Goal: Check status: Check status

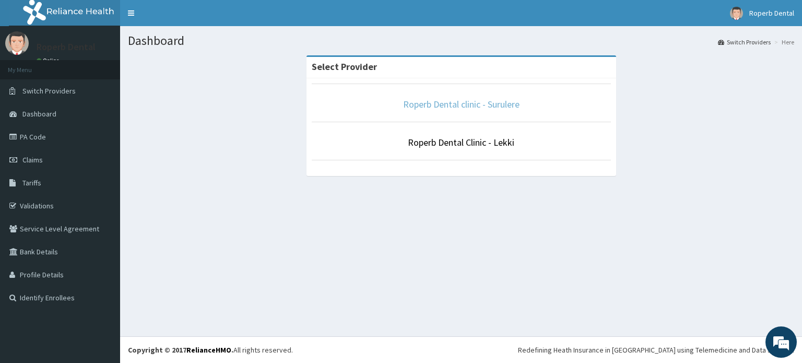
click at [457, 103] on link "Roperb Dental clinic - Surulere" at bounding box center [461, 104] width 116 height 12
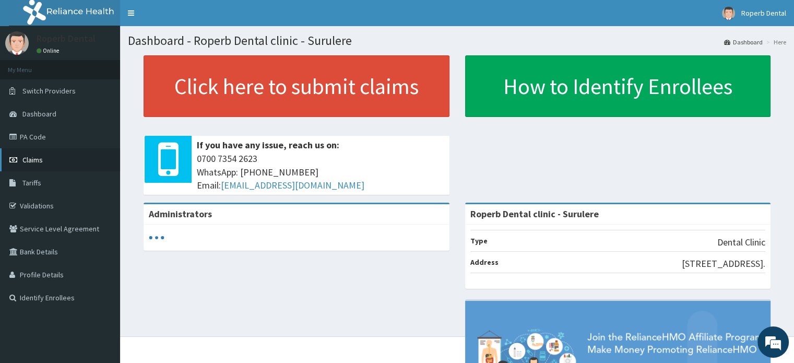
click at [34, 159] on span "Claims" at bounding box center [32, 159] width 20 height 9
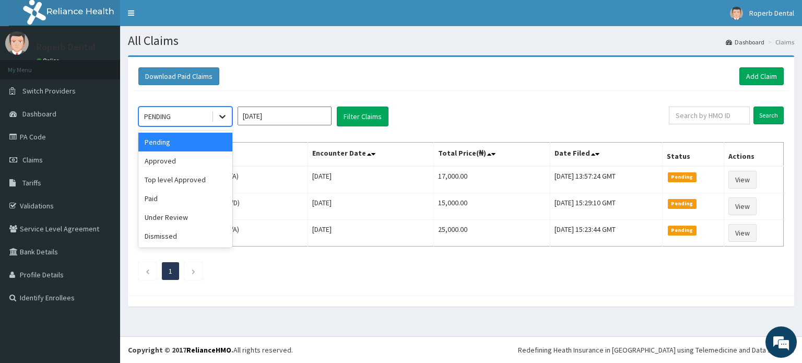
click at [217, 115] on icon at bounding box center [222, 116] width 10 height 10
click at [195, 159] on div "Approved" at bounding box center [185, 160] width 94 height 19
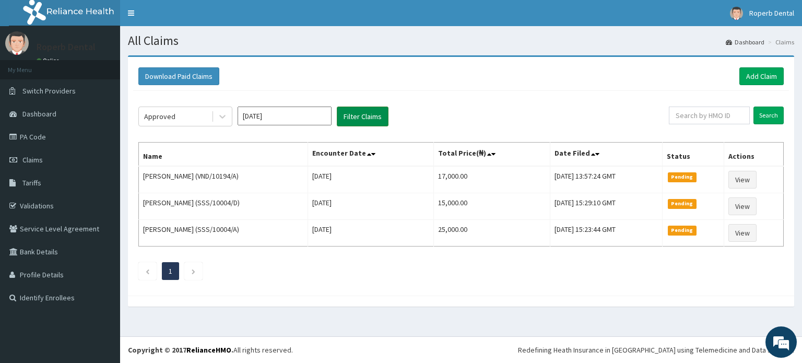
click at [363, 119] on button "Filter Claims" at bounding box center [363, 117] width 52 height 20
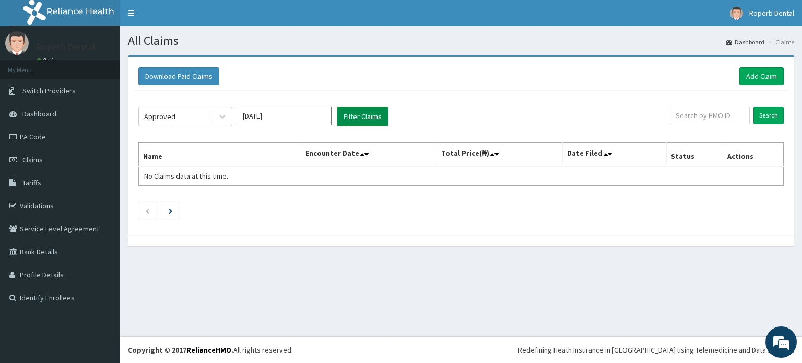
click at [363, 119] on button "Filter Claims" at bounding box center [363, 117] width 52 height 20
click at [58, 158] on link "Claims" at bounding box center [60, 159] width 120 height 23
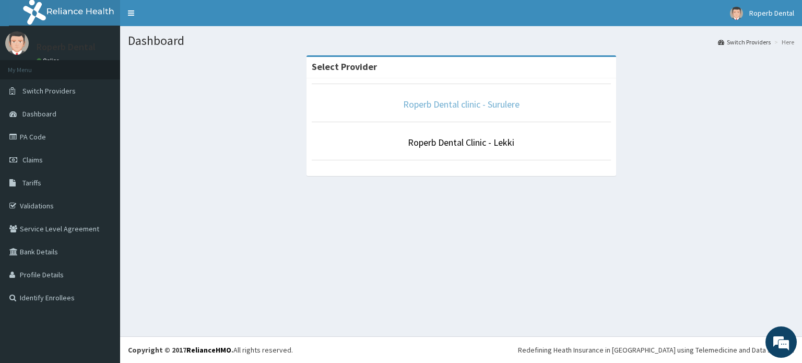
click at [439, 102] on link "Roperb Dental clinic - Surulere" at bounding box center [461, 104] width 116 height 12
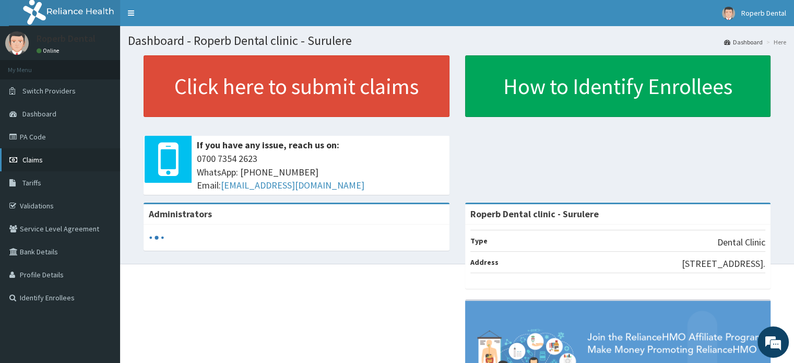
click at [37, 157] on span "Claims" at bounding box center [32, 159] width 20 height 9
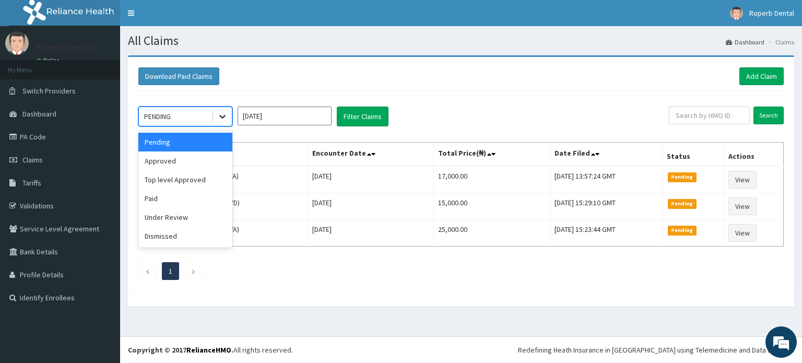
click at [219, 123] on div at bounding box center [222, 116] width 19 height 19
click at [190, 159] on div "Approved" at bounding box center [185, 160] width 94 height 19
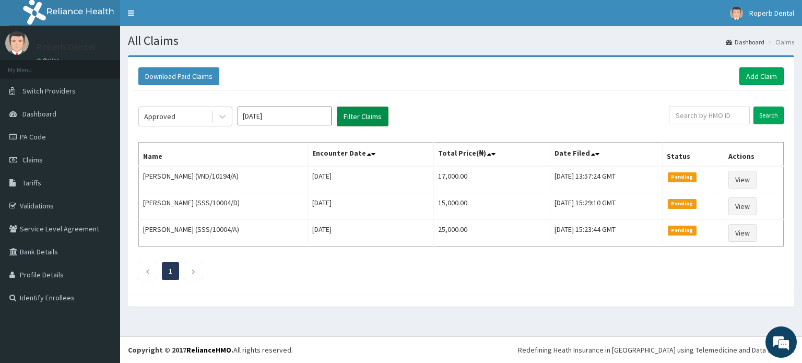
click at [359, 121] on button "Filter Claims" at bounding box center [363, 117] width 52 height 20
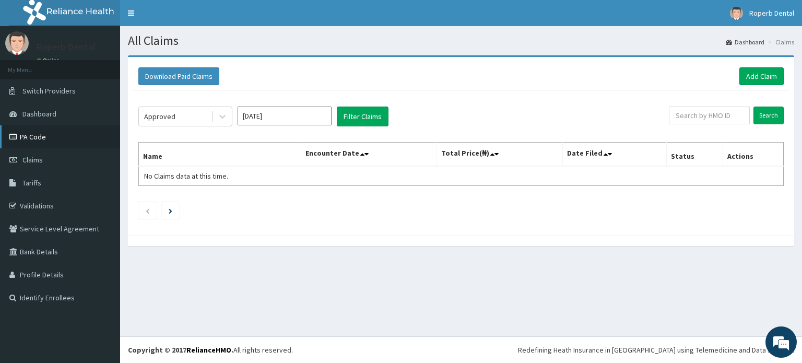
click at [58, 134] on link "PA Code" at bounding box center [60, 136] width 120 height 23
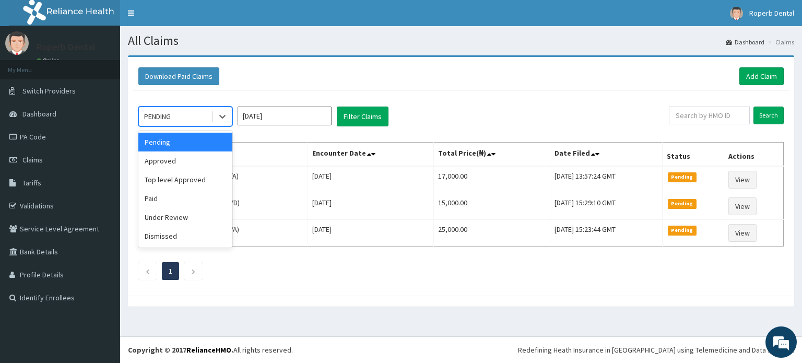
click at [189, 118] on div "PENDING" at bounding box center [175, 116] width 73 height 17
click at [177, 163] on div "Approved" at bounding box center [185, 160] width 94 height 19
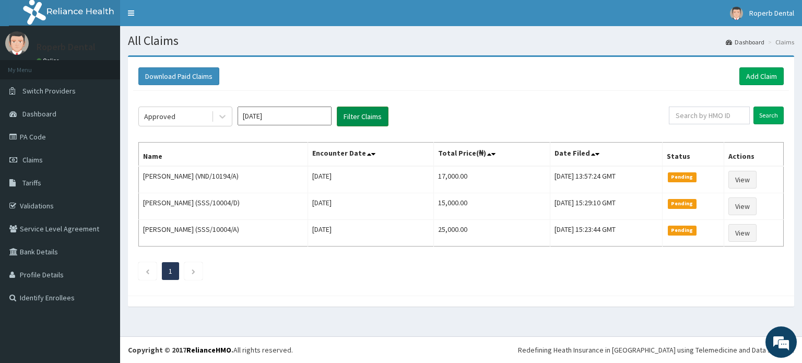
click at [373, 125] on button "Filter Claims" at bounding box center [363, 117] width 52 height 20
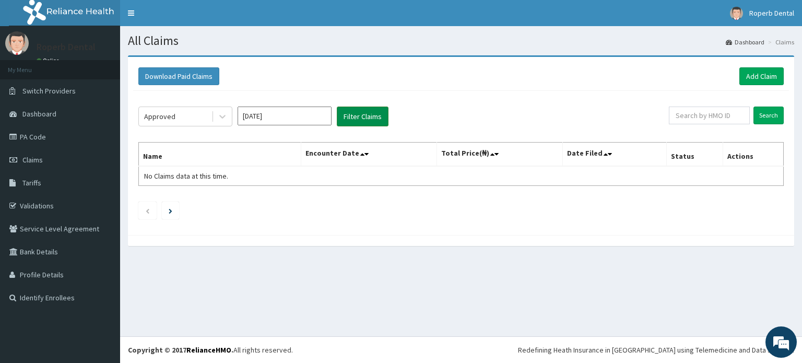
click at [373, 125] on button "Filter Claims" at bounding box center [363, 117] width 52 height 20
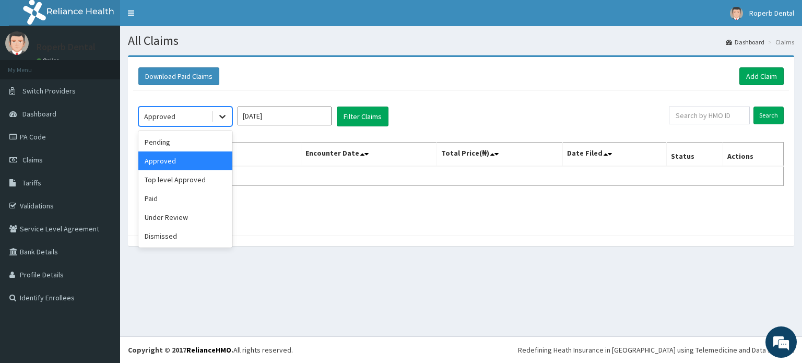
click at [215, 123] on div at bounding box center [222, 116] width 19 height 19
click at [182, 199] on div "Paid" at bounding box center [185, 198] width 94 height 19
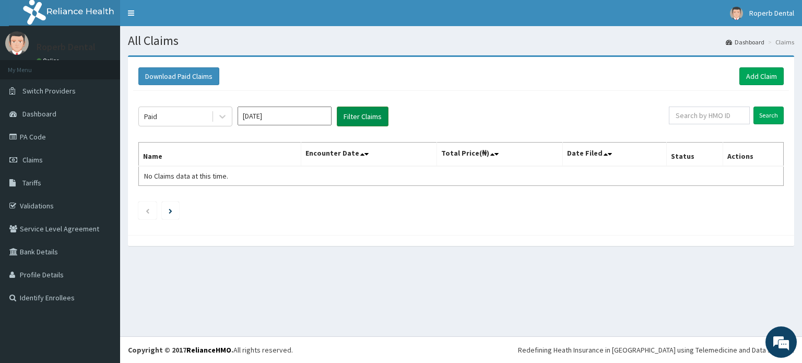
click at [351, 107] on button "Filter Claims" at bounding box center [363, 117] width 52 height 20
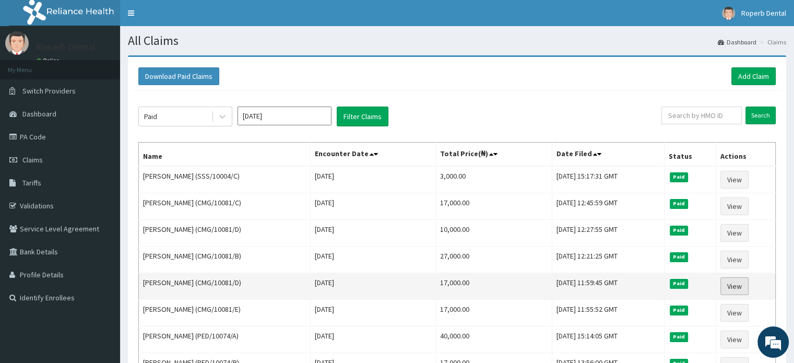
click at [734, 287] on link "View" at bounding box center [735, 286] width 28 height 18
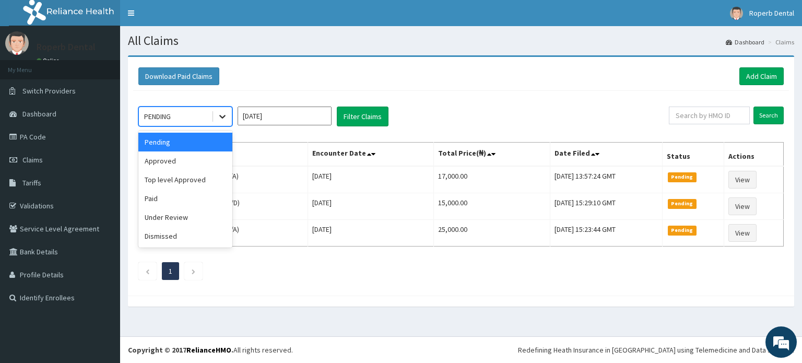
click at [224, 117] on icon at bounding box center [222, 116] width 10 height 10
click at [192, 195] on div "Paid" at bounding box center [185, 198] width 94 height 19
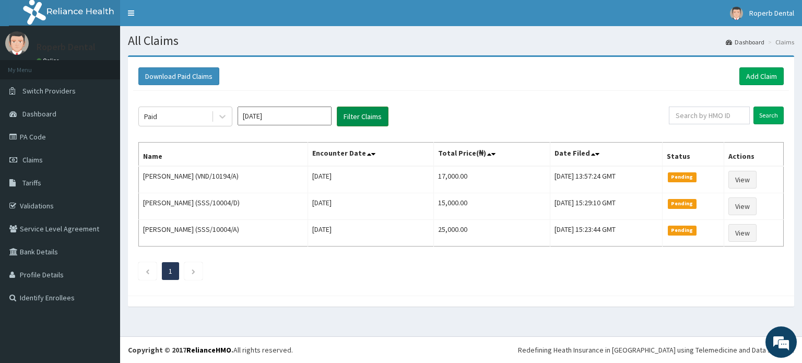
click at [361, 120] on button "Filter Claims" at bounding box center [363, 117] width 52 height 20
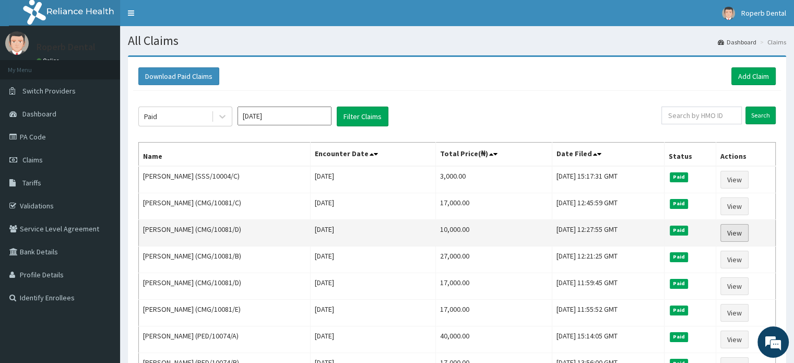
click at [739, 231] on link "View" at bounding box center [735, 233] width 28 height 18
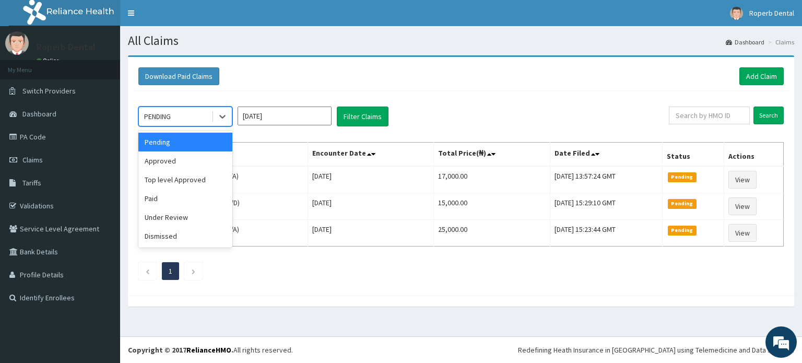
click at [190, 121] on div "PENDING" at bounding box center [175, 116] width 73 height 17
click at [178, 195] on div "Paid" at bounding box center [185, 198] width 94 height 19
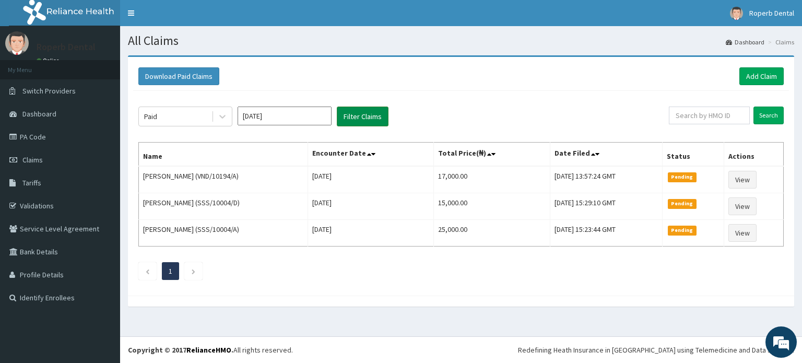
click at [363, 117] on button "Filter Claims" at bounding box center [363, 117] width 52 height 20
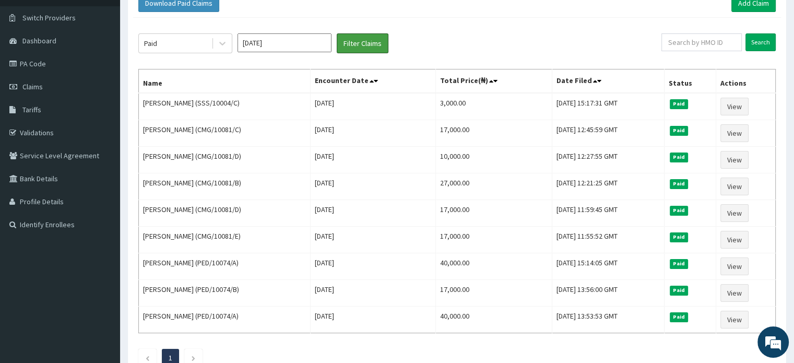
scroll to position [84, 0]
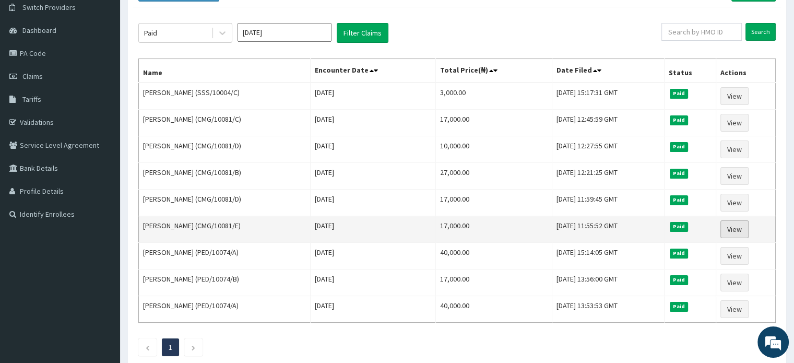
click at [739, 227] on link "View" at bounding box center [735, 229] width 28 height 18
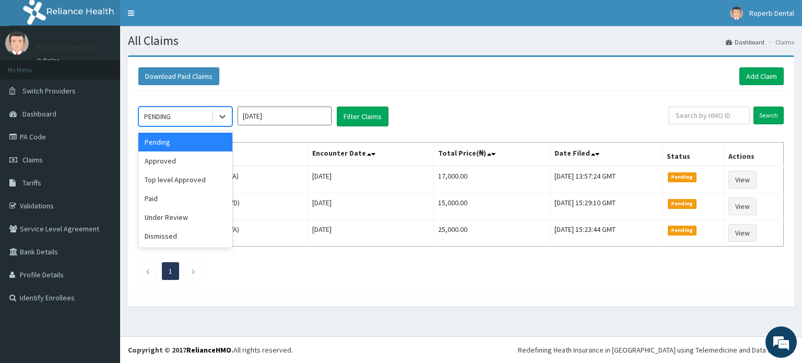
click at [194, 119] on div "PENDING" at bounding box center [175, 116] width 73 height 17
click at [176, 201] on div "Paid" at bounding box center [185, 198] width 94 height 19
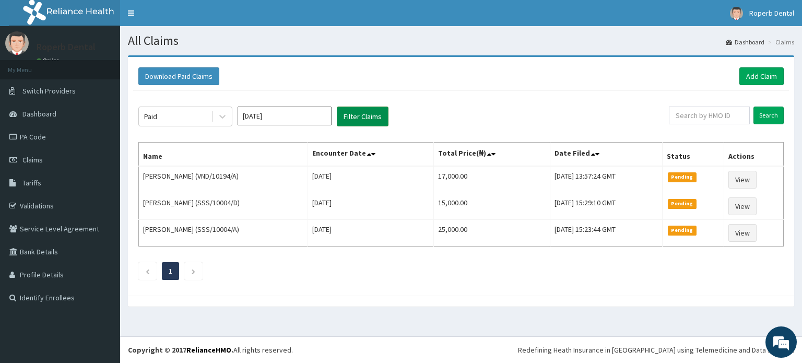
click at [379, 114] on button "Filter Claims" at bounding box center [363, 117] width 52 height 20
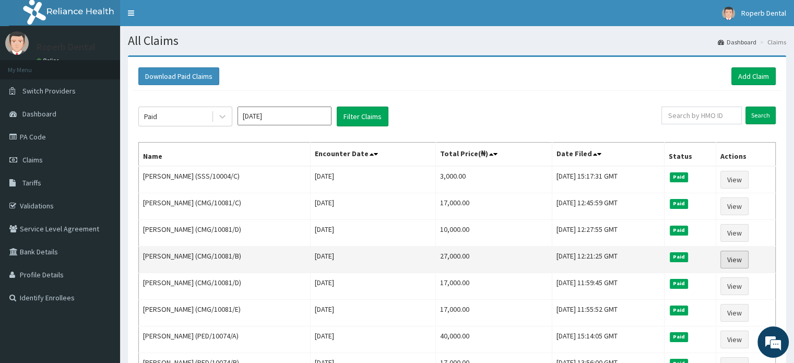
click at [744, 254] on link "View" at bounding box center [735, 260] width 28 height 18
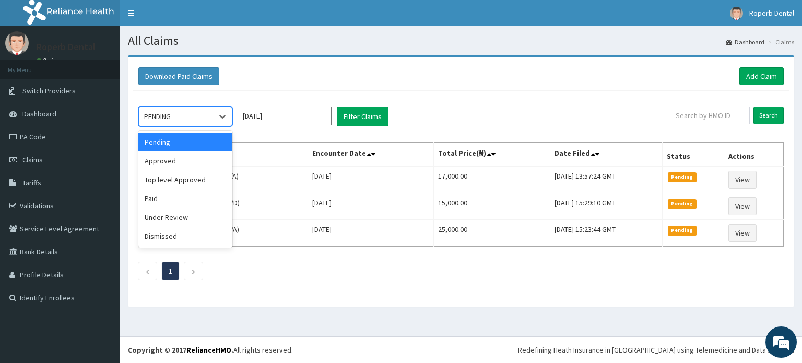
click at [205, 117] on div "PENDING" at bounding box center [175, 116] width 73 height 17
click at [183, 205] on div "Paid" at bounding box center [185, 198] width 94 height 19
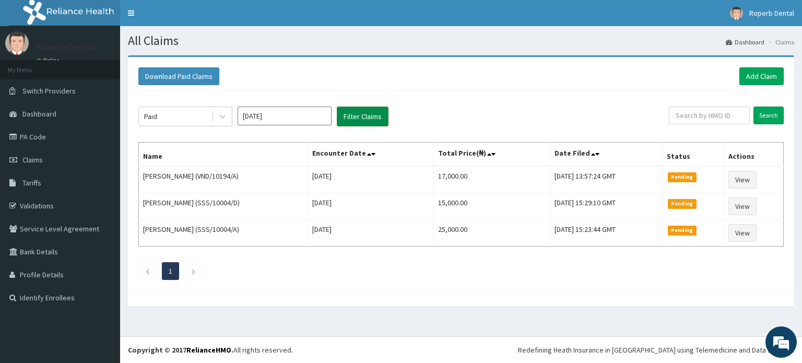
click at [363, 116] on button "Filter Claims" at bounding box center [363, 117] width 52 height 20
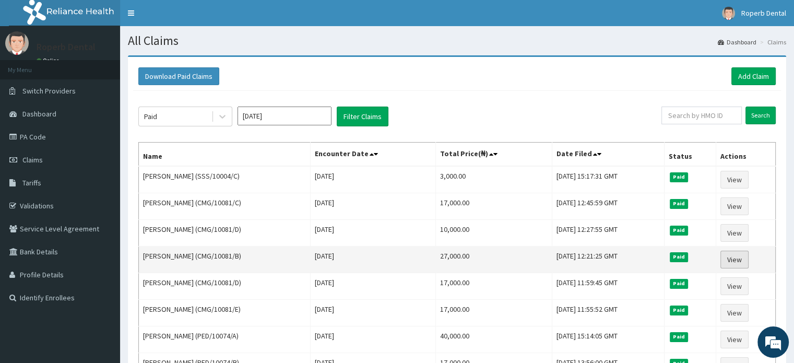
click at [748, 256] on link "View" at bounding box center [735, 260] width 28 height 18
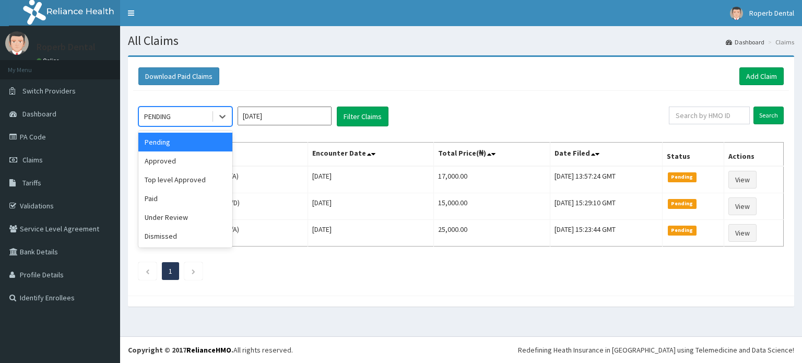
click at [203, 120] on div "PENDING" at bounding box center [175, 116] width 73 height 17
click at [181, 198] on div "Paid" at bounding box center [185, 198] width 94 height 19
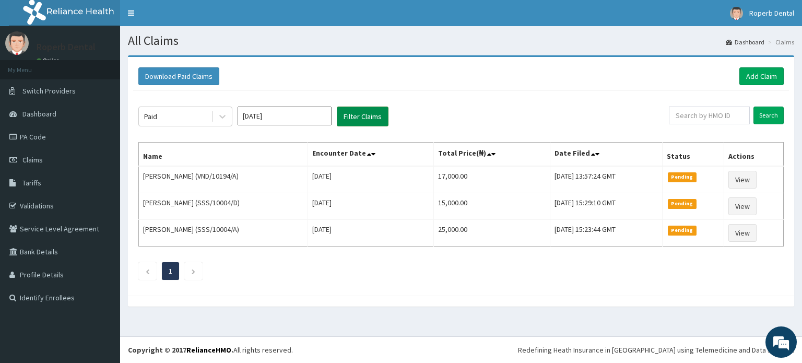
click at [369, 115] on button "Filter Claims" at bounding box center [363, 117] width 52 height 20
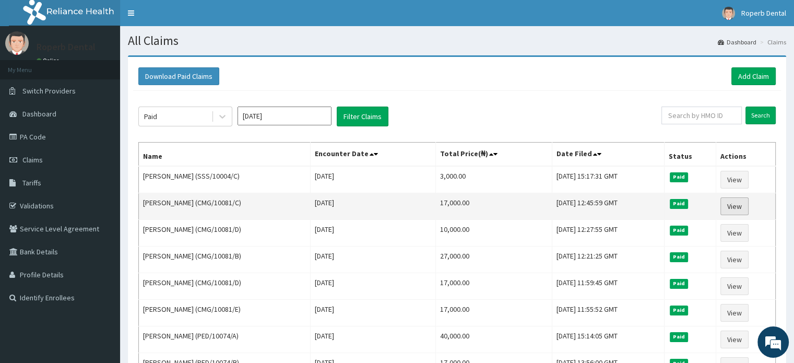
click at [739, 209] on link "View" at bounding box center [735, 206] width 28 height 18
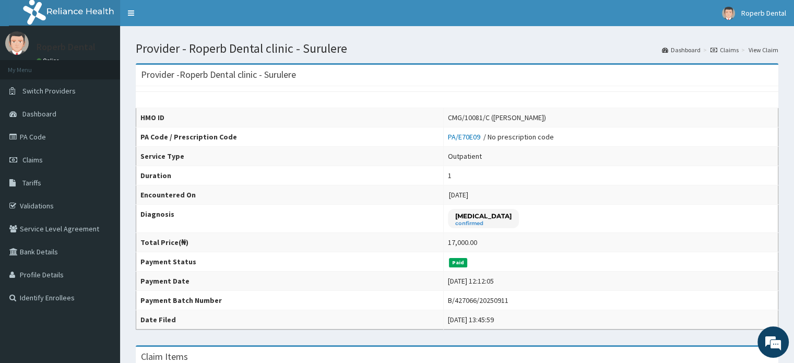
scroll to position [310, 0]
